Goal: Transaction & Acquisition: Purchase product/service

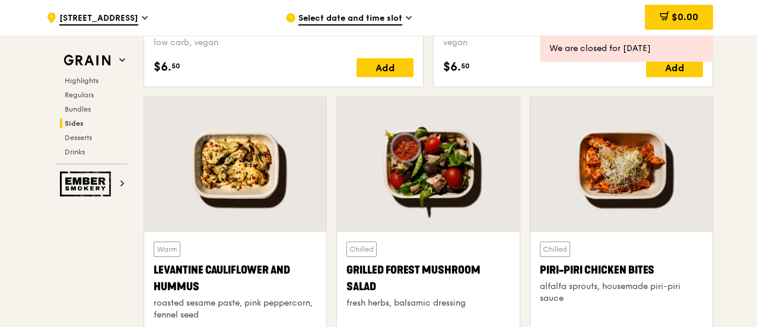
scroll to position [2852, 0]
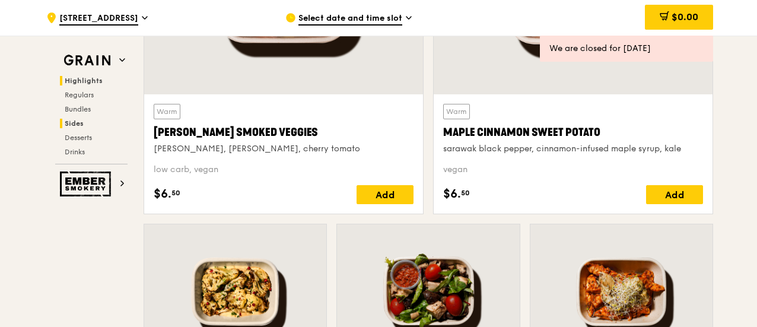
click at [85, 78] on span "Highlights" at bounding box center [84, 81] width 38 height 8
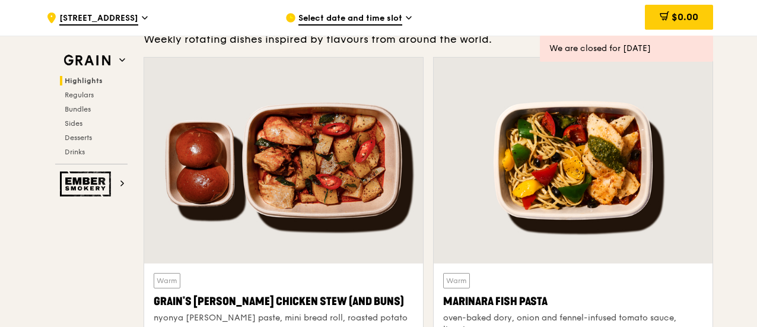
scroll to position [394, 0]
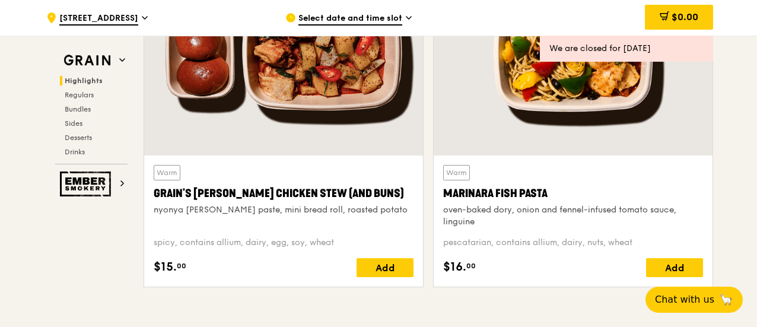
scroll to position [522, 0]
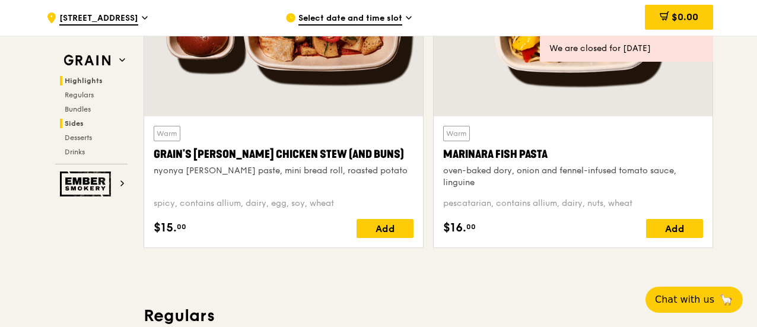
click at [76, 119] on span "Sides" at bounding box center [74, 123] width 19 height 8
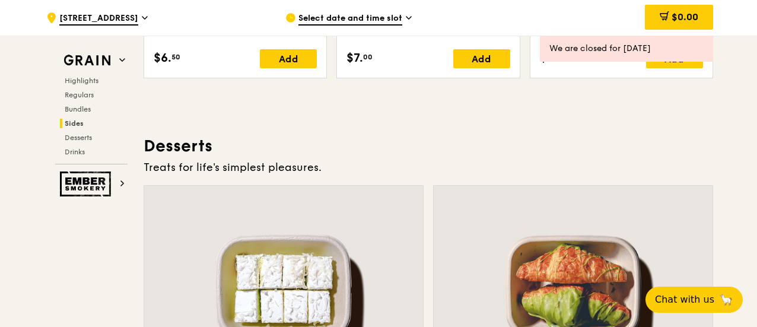
scroll to position [2818, 0]
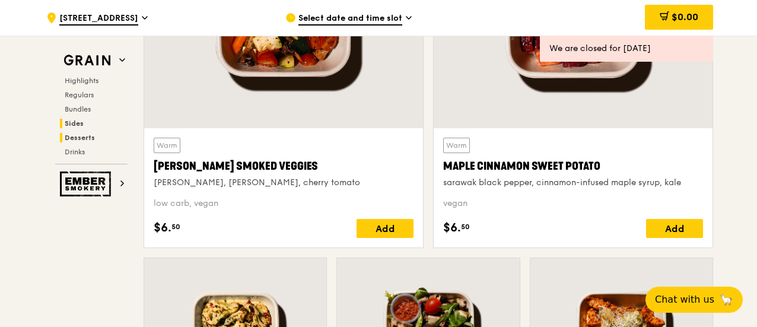
click at [72, 136] on span "Desserts" at bounding box center [80, 138] width 30 height 8
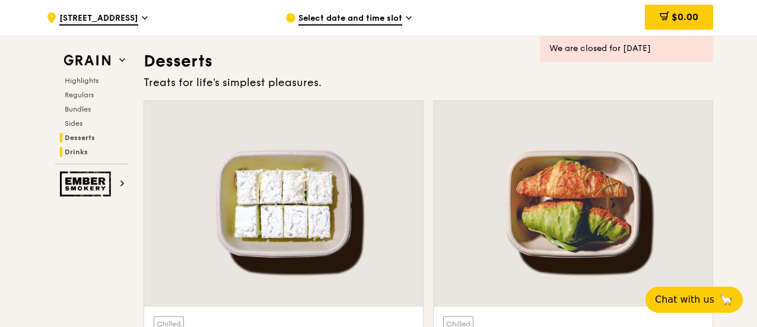
click at [75, 148] on span "Drinks" at bounding box center [76, 152] width 23 height 8
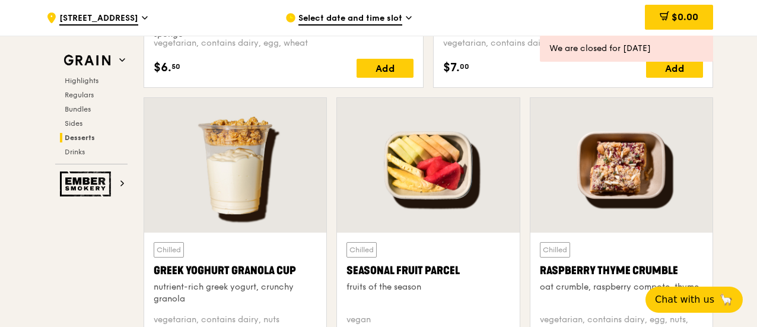
scroll to position [3564, 0]
